Goal: Check status

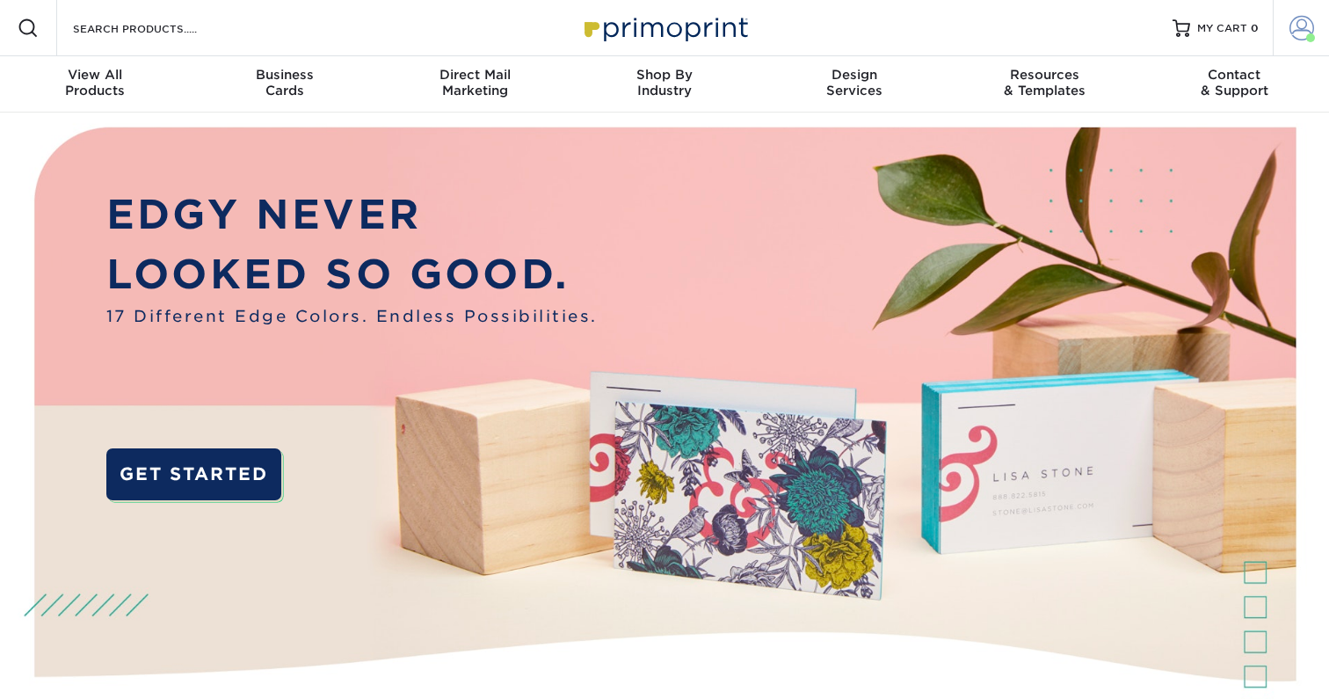
click at [1309, 27] on span at bounding box center [1301, 28] width 25 height 25
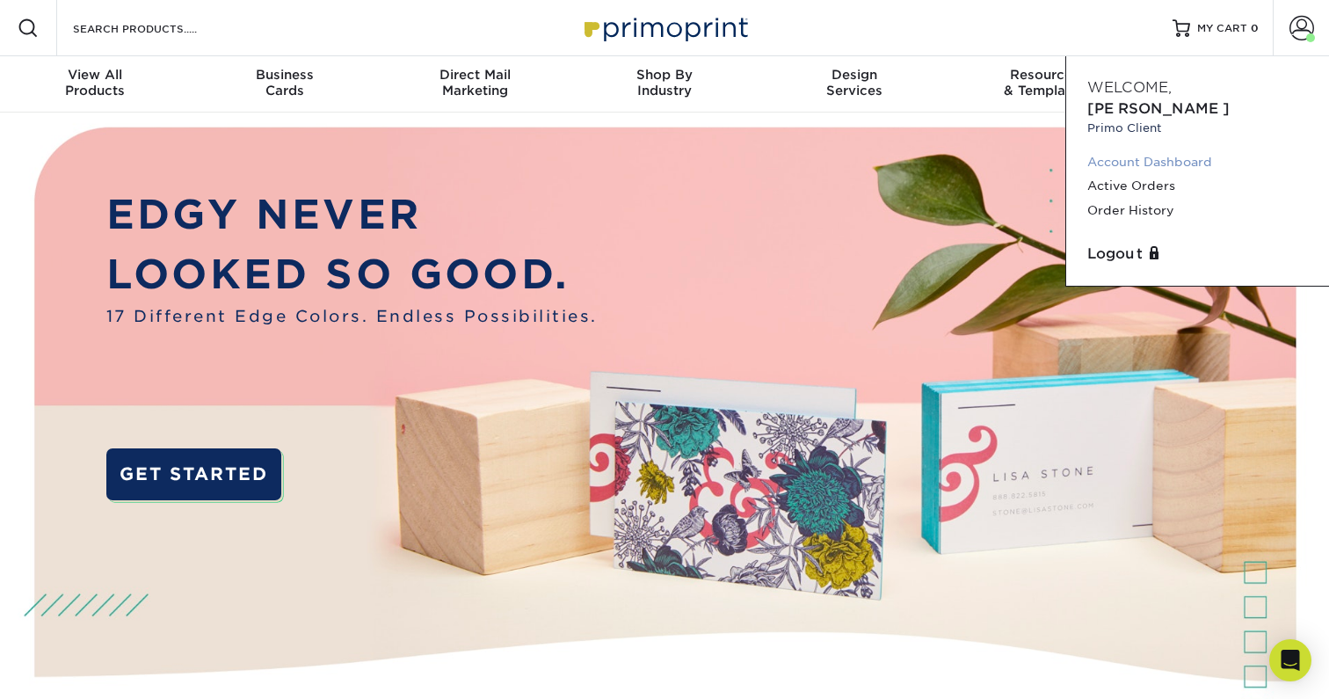
click at [1118, 150] on link "Account Dashboard" at bounding box center [1197, 162] width 221 height 24
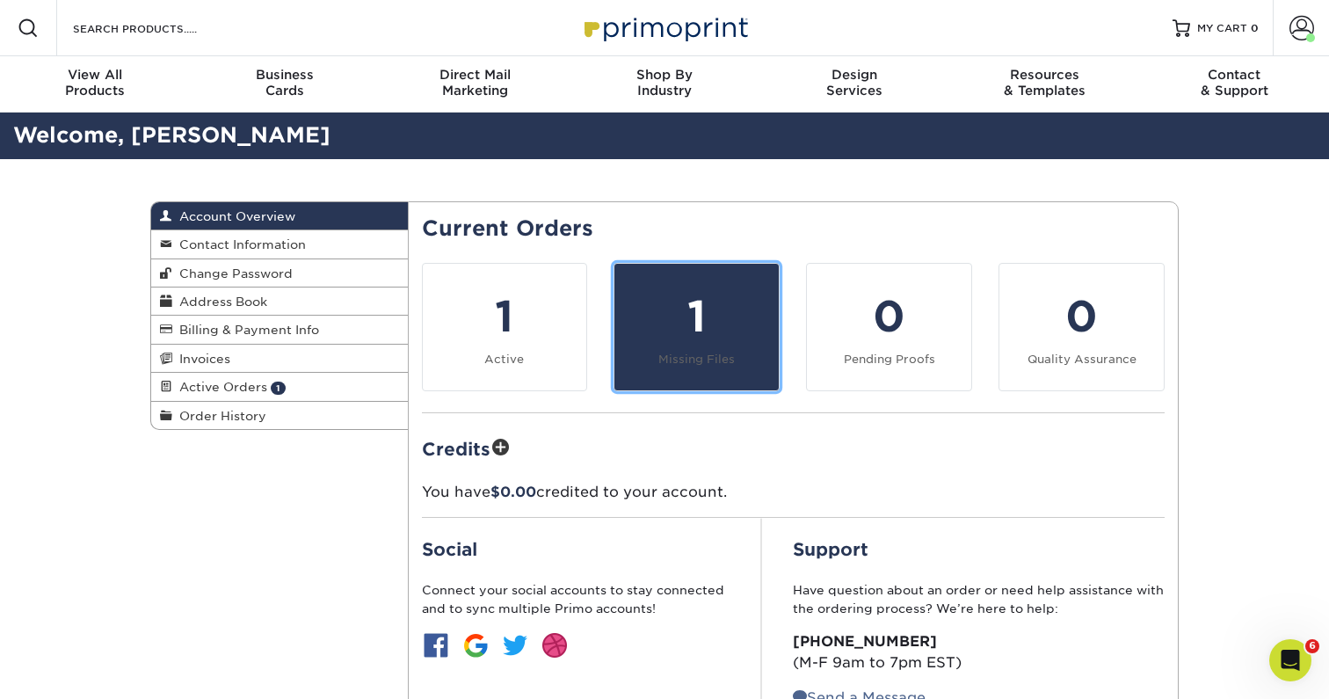
click at [706, 337] on div "1" at bounding box center [696, 316] width 143 height 63
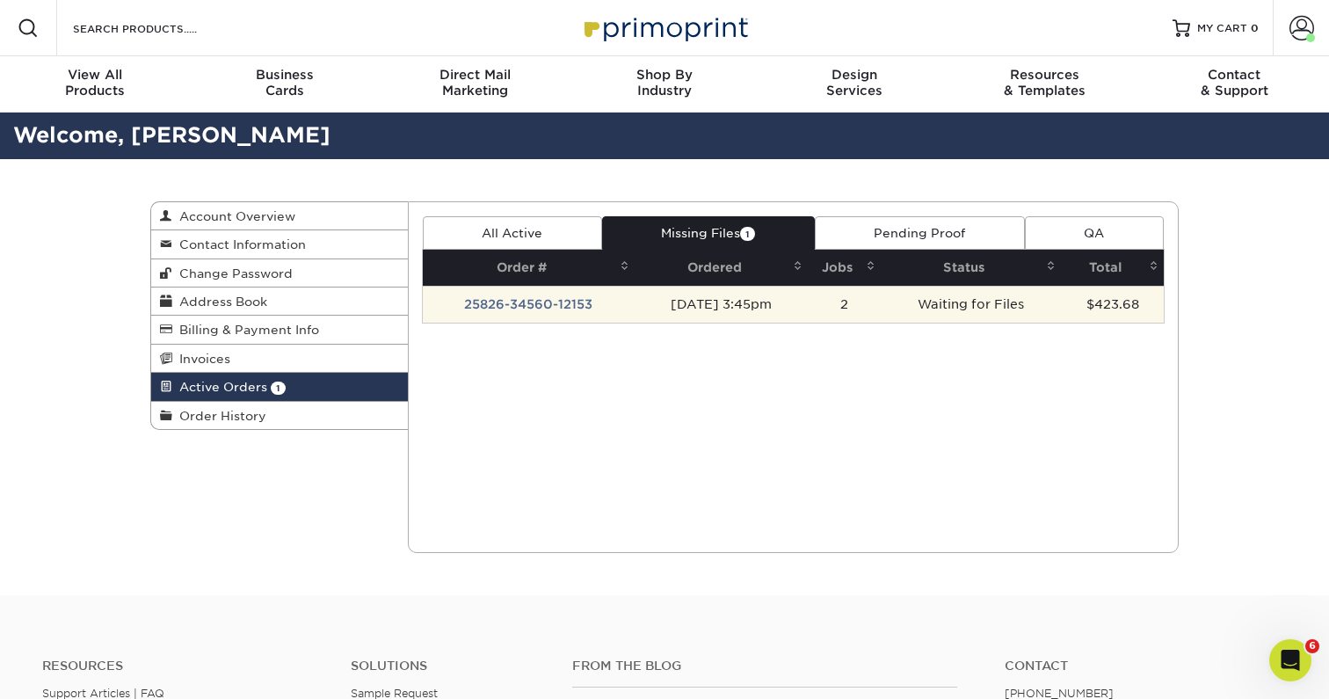
click at [566, 304] on td "25826-34560-12153" at bounding box center [529, 304] width 213 height 37
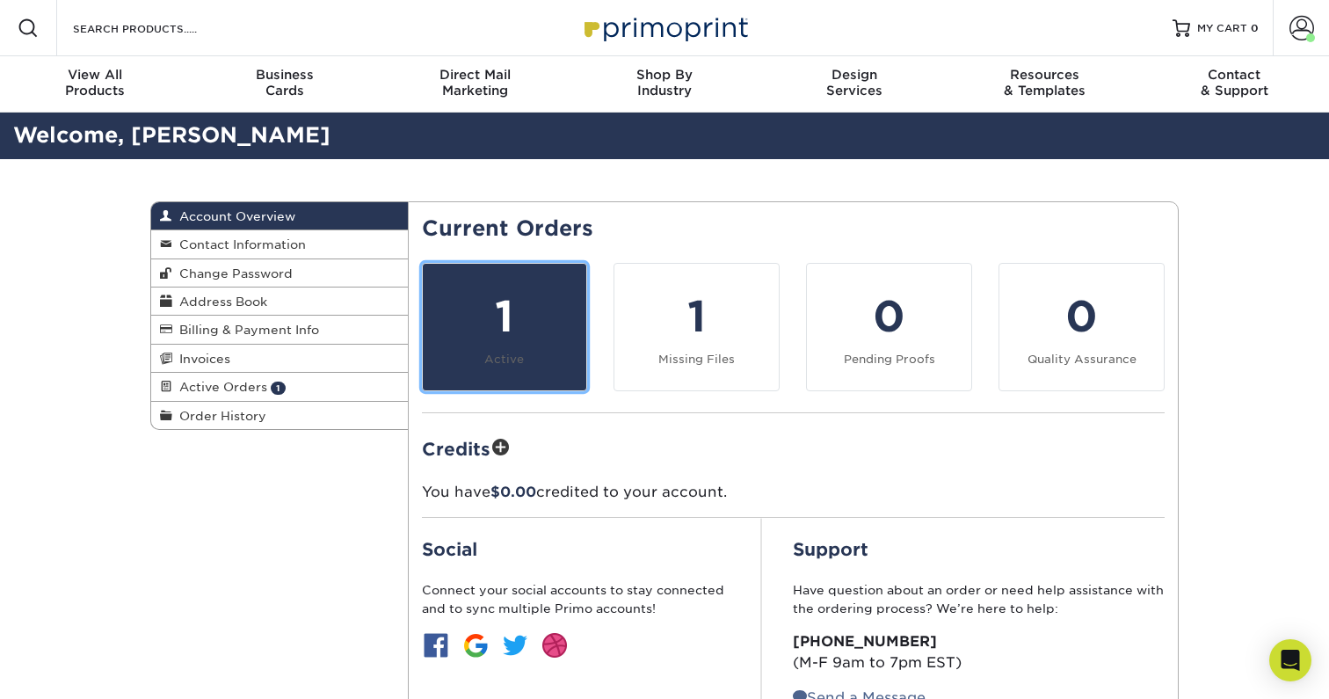
click at [543, 311] on div "1" at bounding box center [504, 316] width 143 height 63
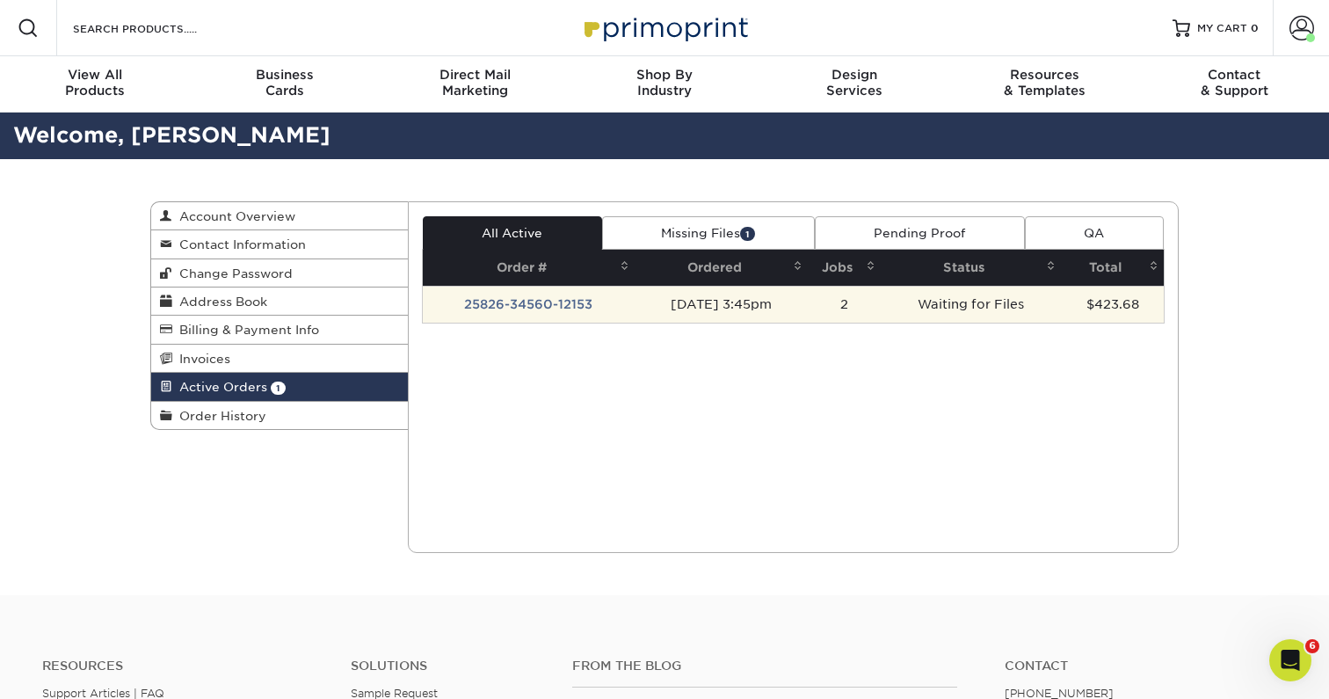
click at [547, 305] on td "25826-34560-12153" at bounding box center [529, 304] width 213 height 37
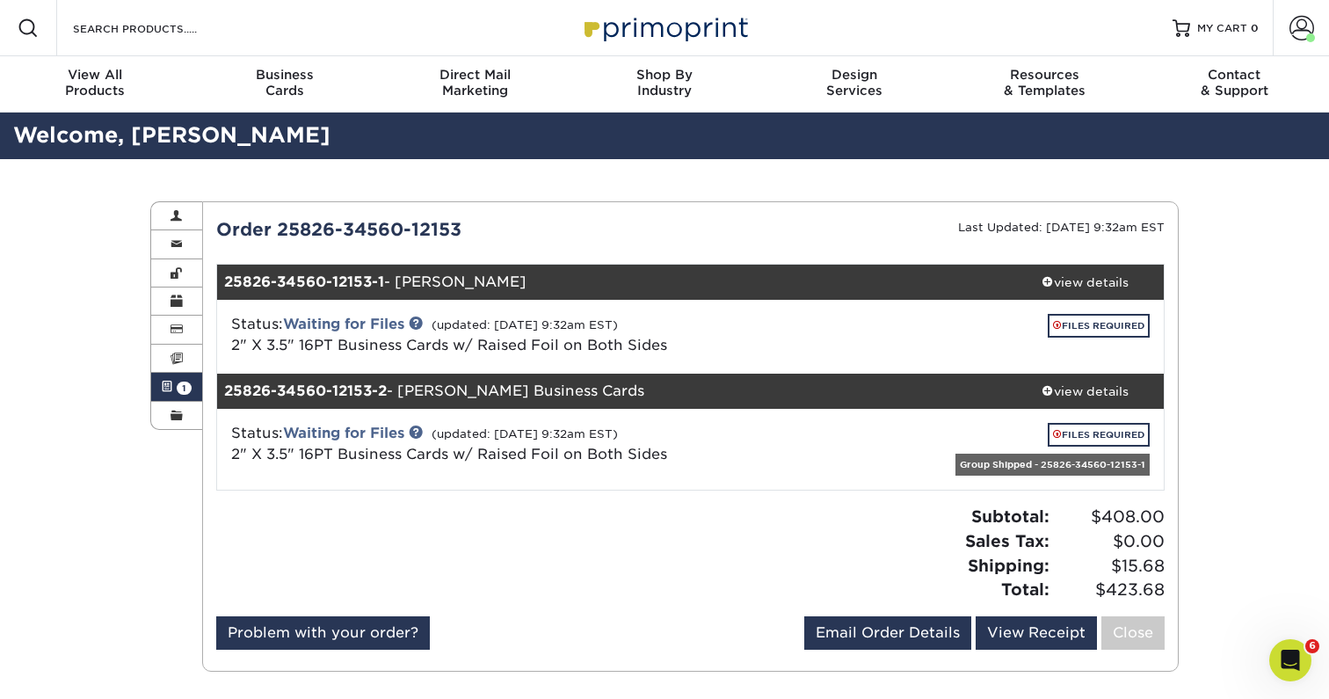
click at [461, 283] on div "25826-34560-12153-1 - [PERSON_NAME]" at bounding box center [611, 282] width 789 height 35
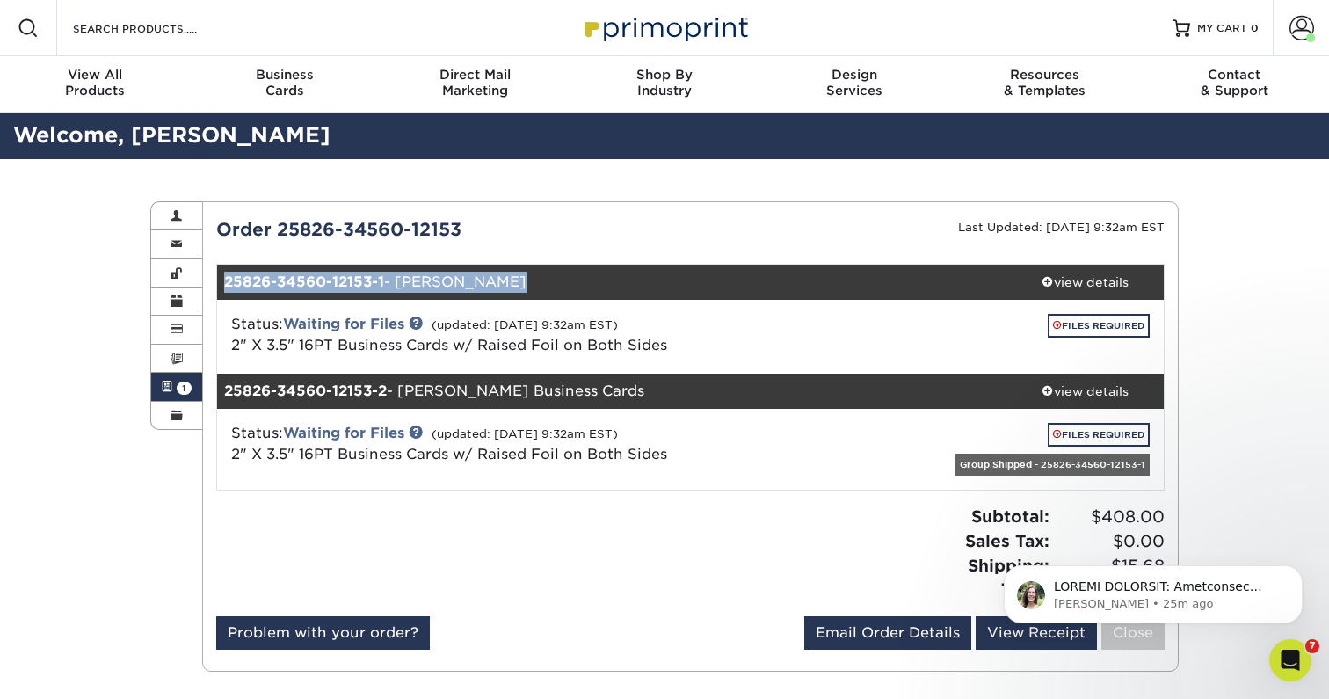
copy div "25826-34560-12153-1 - [PERSON_NAME]"
click at [547, 382] on div "25826-34560-12153-2 - [PERSON_NAME] Business Cards" at bounding box center [611, 391] width 789 height 35
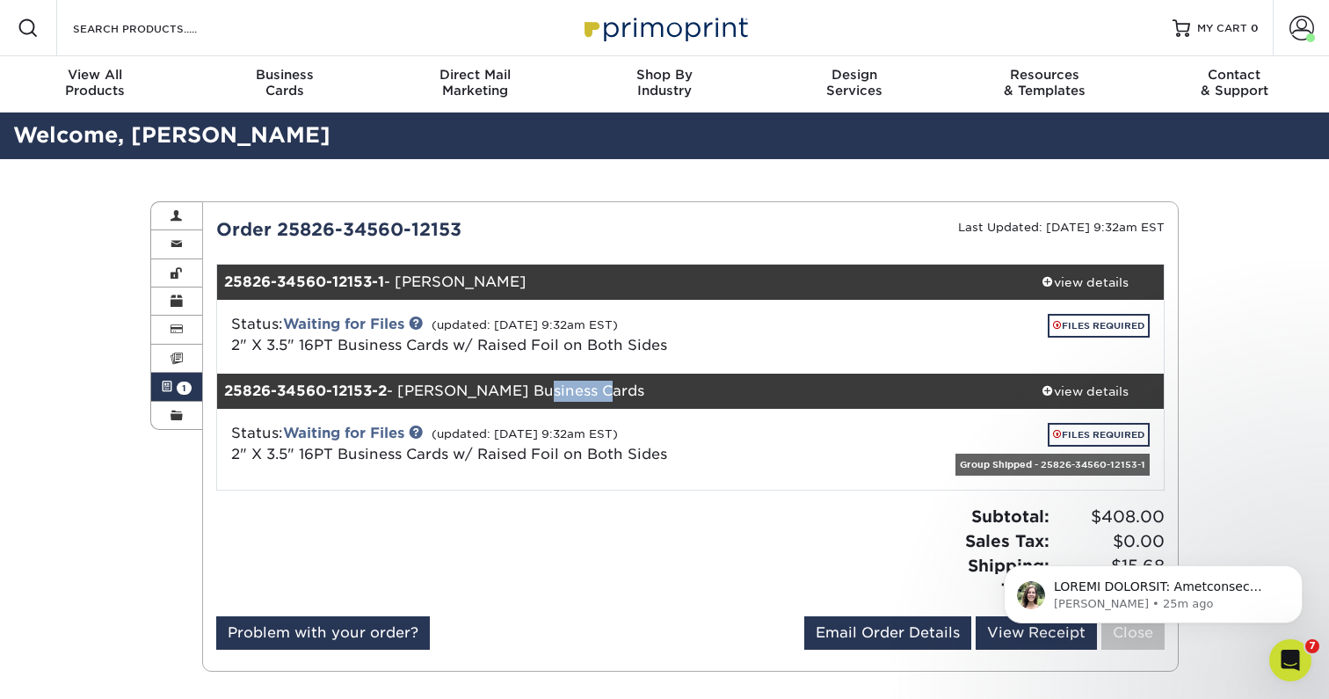
click at [547, 382] on div "25826-34560-12153-2 - [PERSON_NAME] Business Cards" at bounding box center [611, 391] width 789 height 35
copy div "25826-34560-12153-2 - [PERSON_NAME] Business Cards"
